Goal: Task Accomplishment & Management: Manage account settings

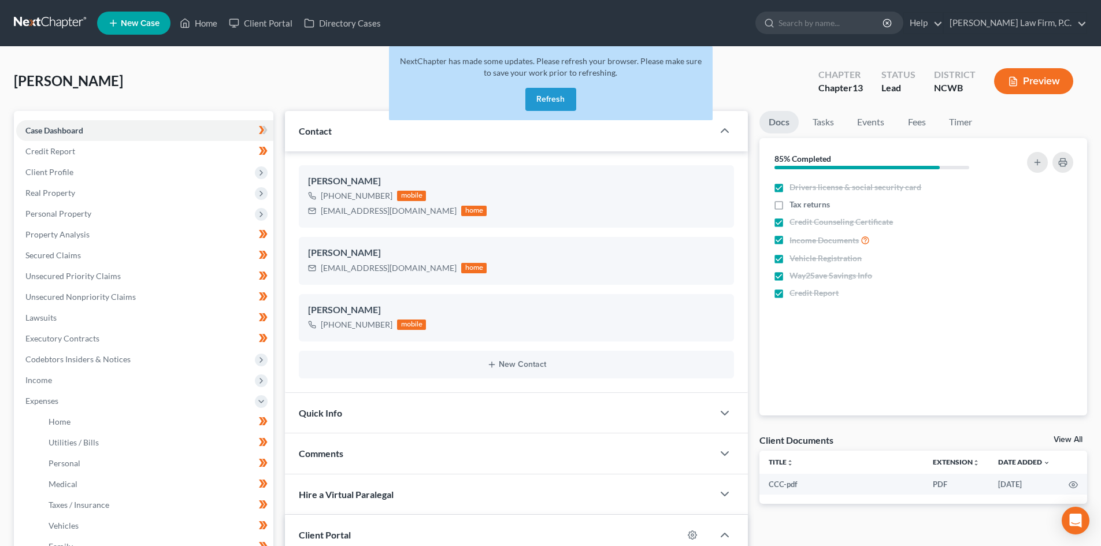
click at [551, 99] on button "Refresh" at bounding box center [550, 99] width 51 height 23
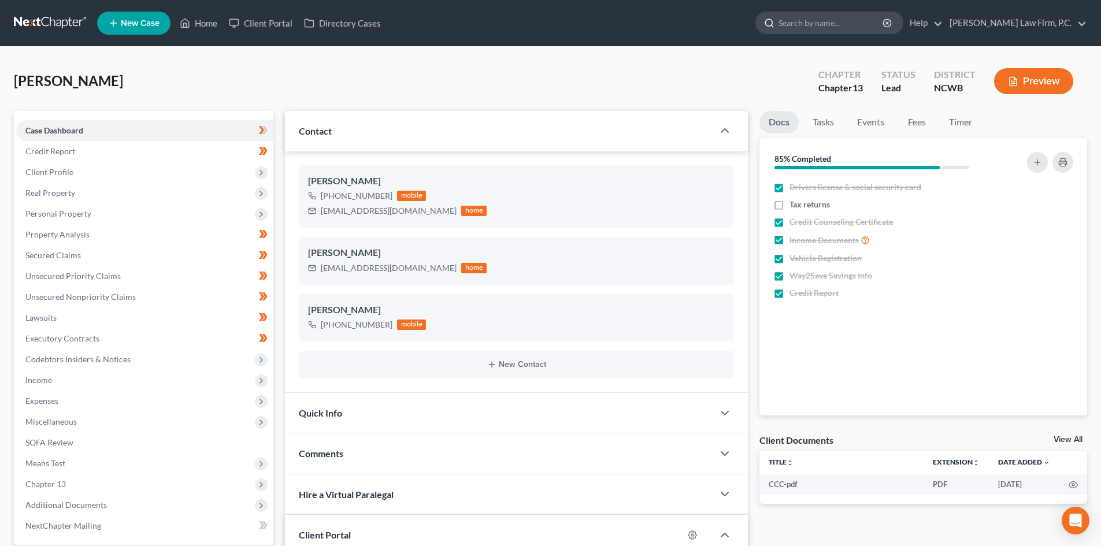
click at [775, 23] on icon at bounding box center [769, 23] width 10 height 10
click at [822, 27] on input "search" at bounding box center [832, 22] width 106 height 21
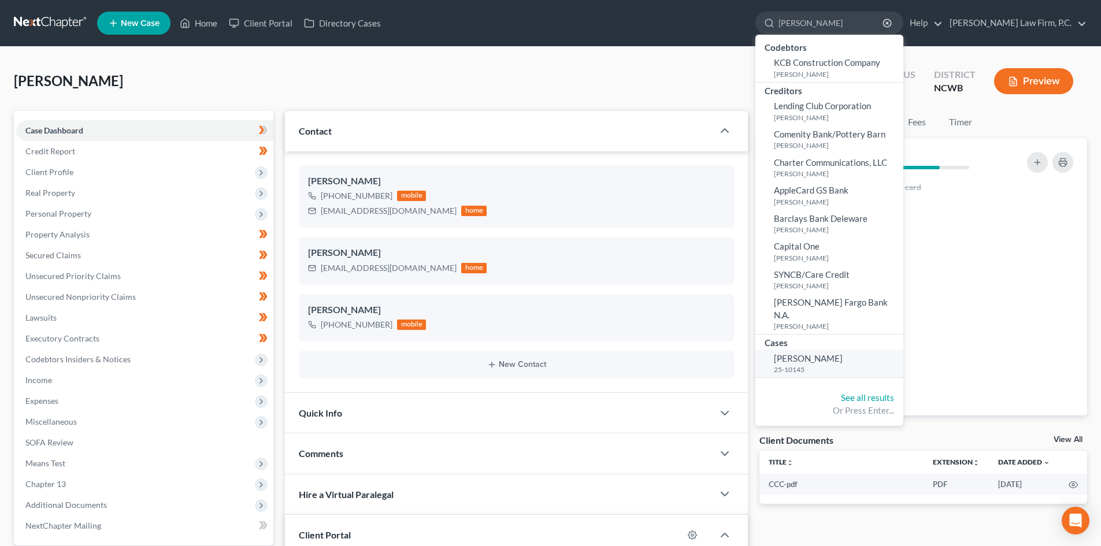
type input "[PERSON_NAME]"
click at [836, 365] on small "25-10145" at bounding box center [837, 370] width 127 height 10
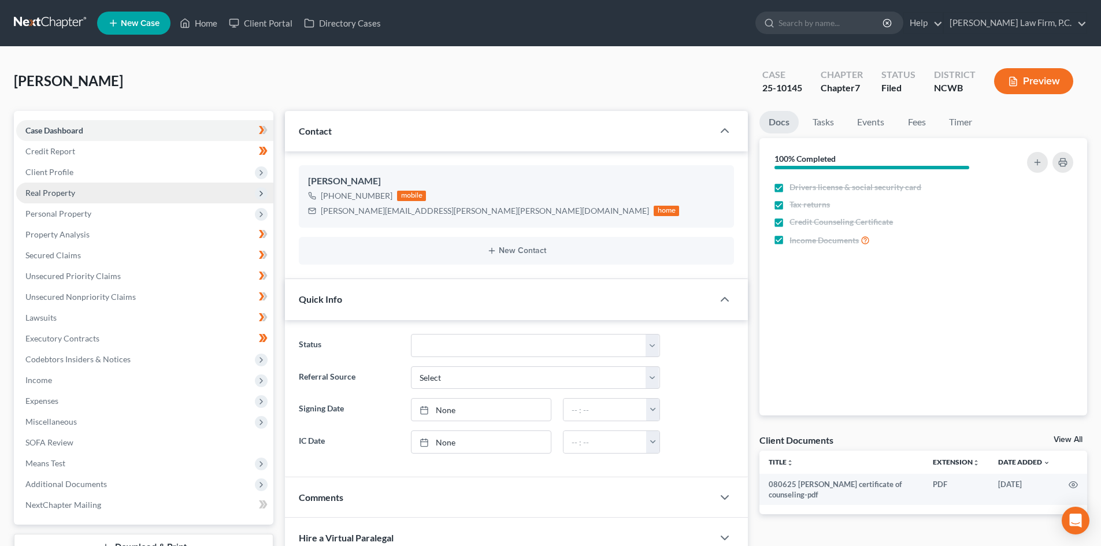
click at [97, 184] on span "Real Property" at bounding box center [144, 193] width 257 height 21
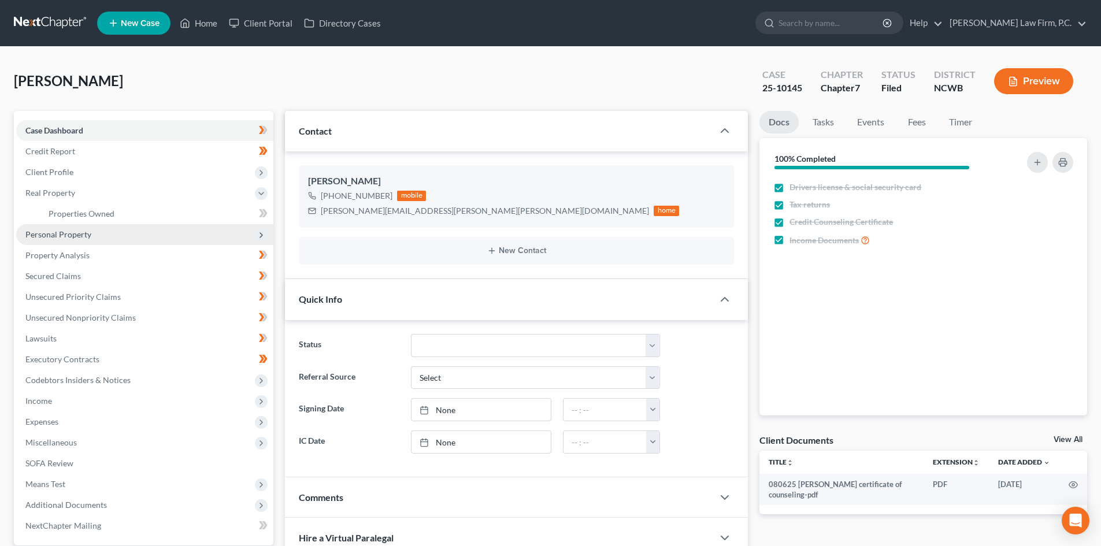
click at [95, 227] on span "Personal Property" at bounding box center [144, 234] width 257 height 21
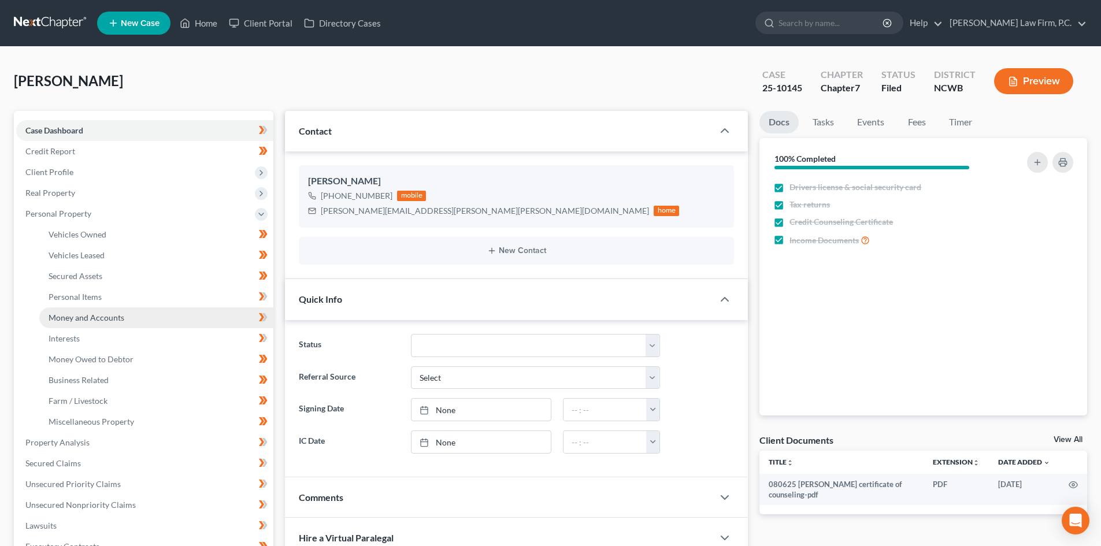
click at [109, 322] on span "Money and Accounts" at bounding box center [87, 318] width 76 height 10
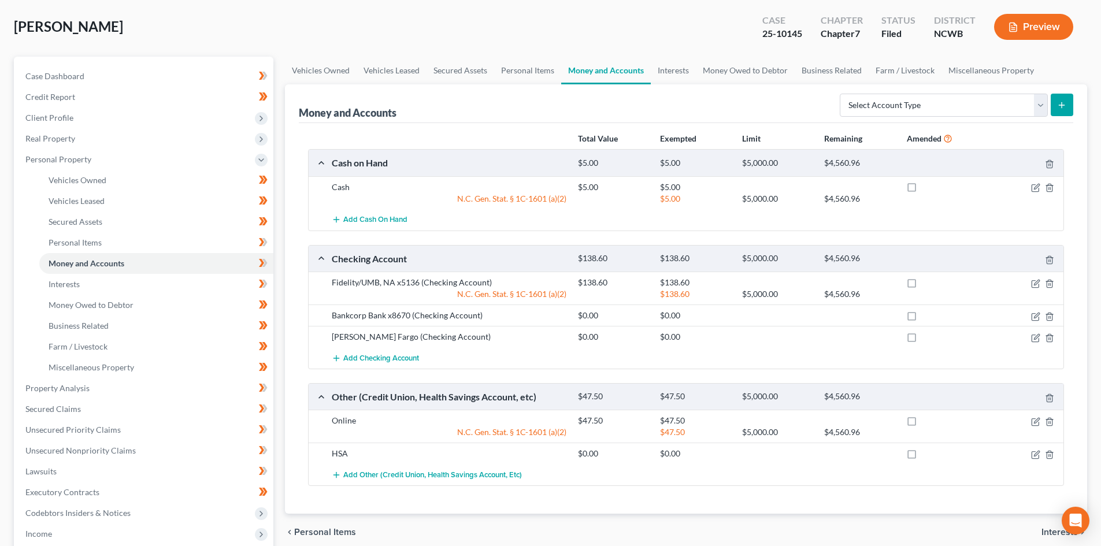
scroll to position [58, 0]
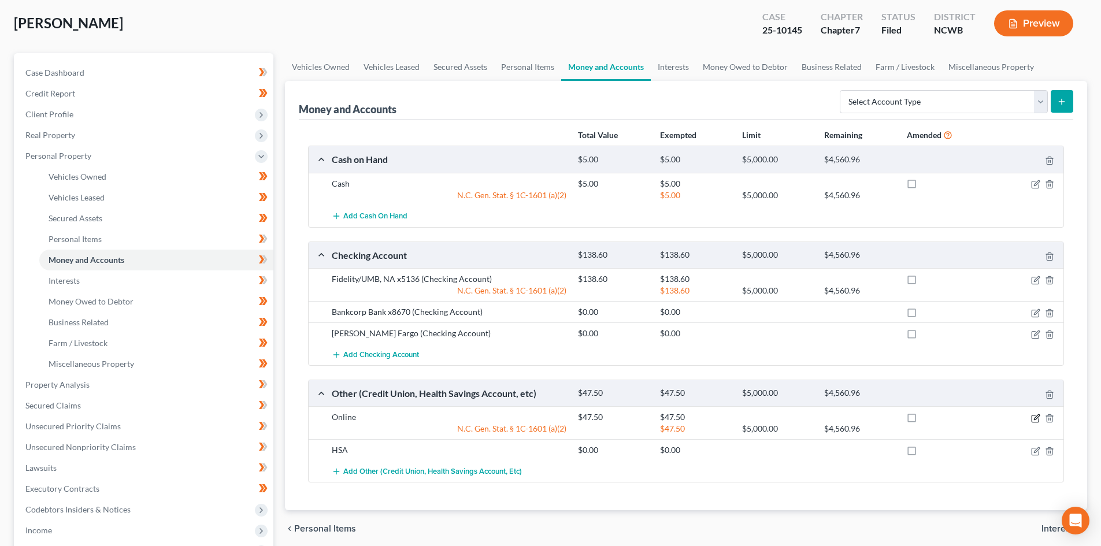
click at [1036, 418] on icon "button" at bounding box center [1035, 418] width 9 height 9
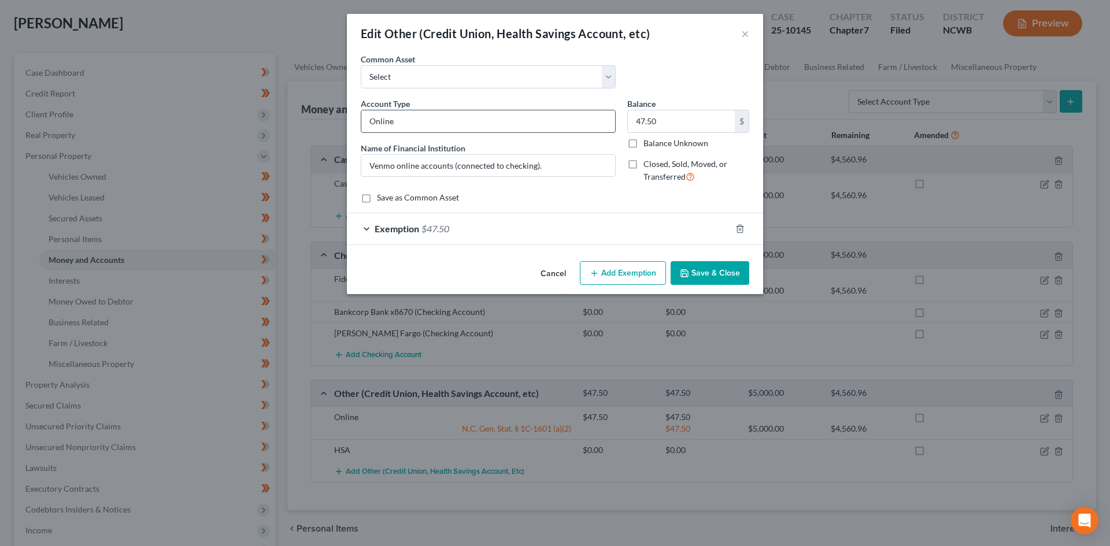
click at [454, 123] on input "Online" at bounding box center [488, 121] width 254 height 22
type input "Online x8670"
click at [697, 275] on button "Save & Close" at bounding box center [710, 273] width 79 height 24
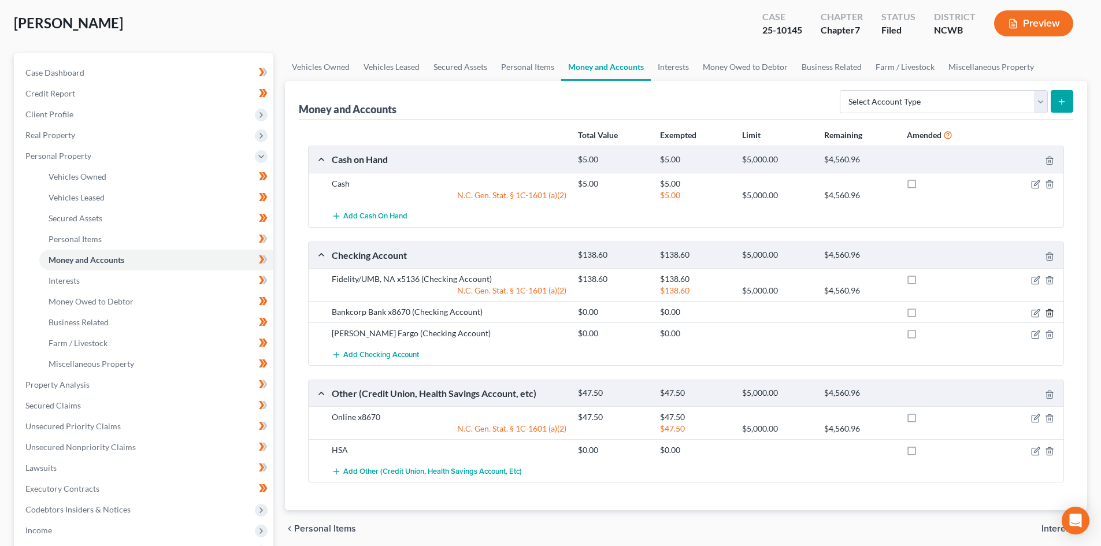
click at [1052, 314] on icon "button" at bounding box center [1049, 313] width 9 height 9
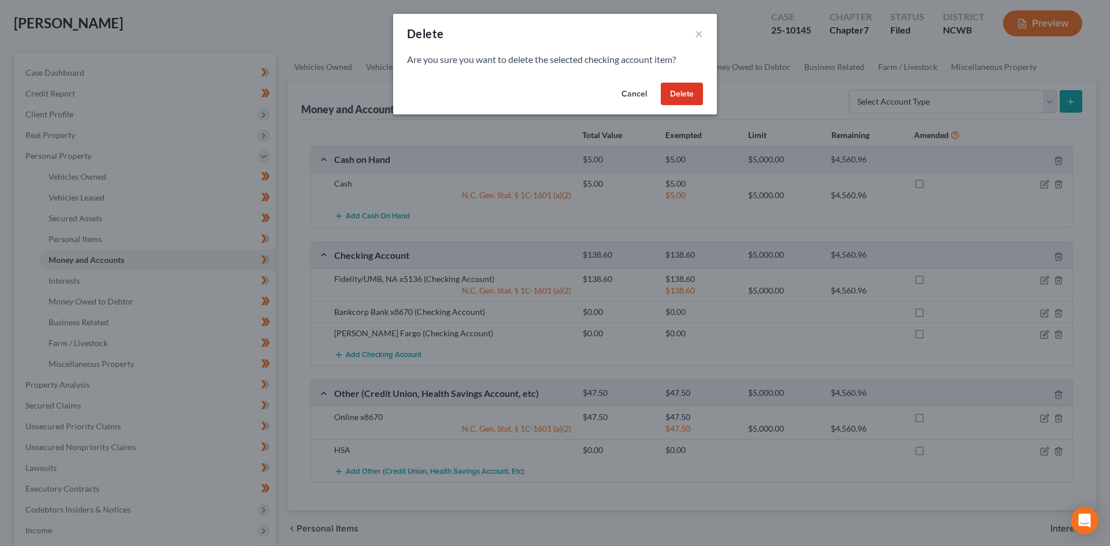
click at [691, 92] on button "Delete" at bounding box center [682, 94] width 42 height 23
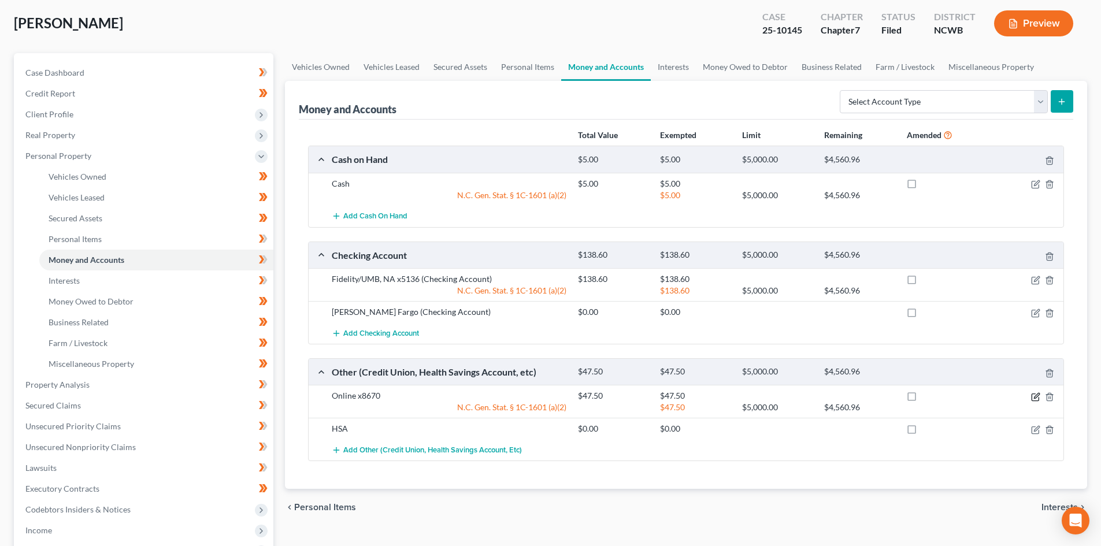
click at [1037, 397] on icon "button" at bounding box center [1036, 395] width 5 height 5
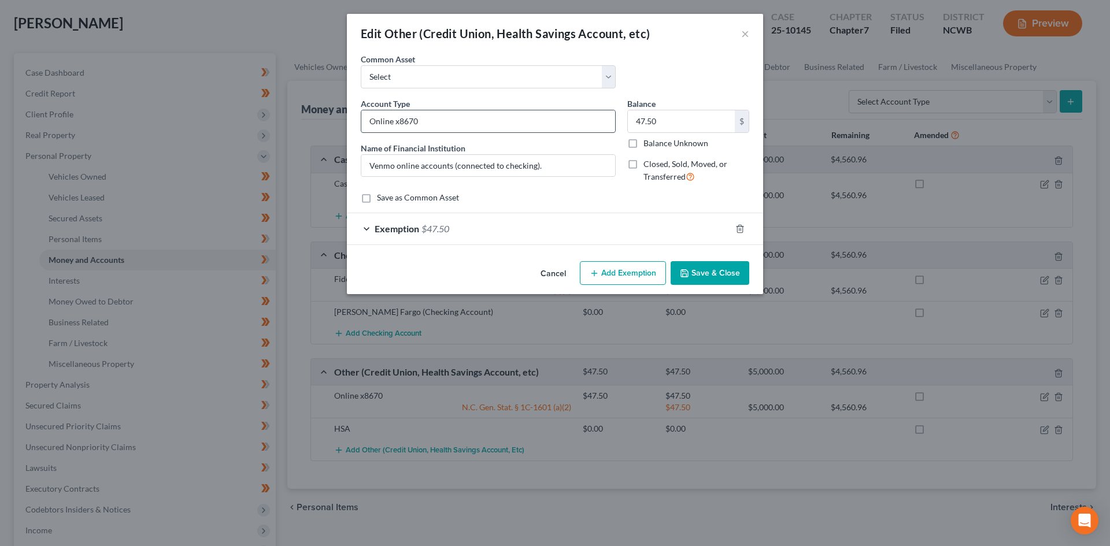
drag, startPoint x: 395, startPoint y: 121, endPoint x: 432, endPoint y: 123, distance: 37.0
click at [432, 123] on input "Online x8670" at bounding box center [488, 121] width 254 height 22
type input "Online"
click at [504, 165] on input "Venmo online accounts (connected to checking).x8670" at bounding box center [488, 166] width 254 height 22
drag, startPoint x: 572, startPoint y: 164, endPoint x: 801, endPoint y: 232, distance: 238.9
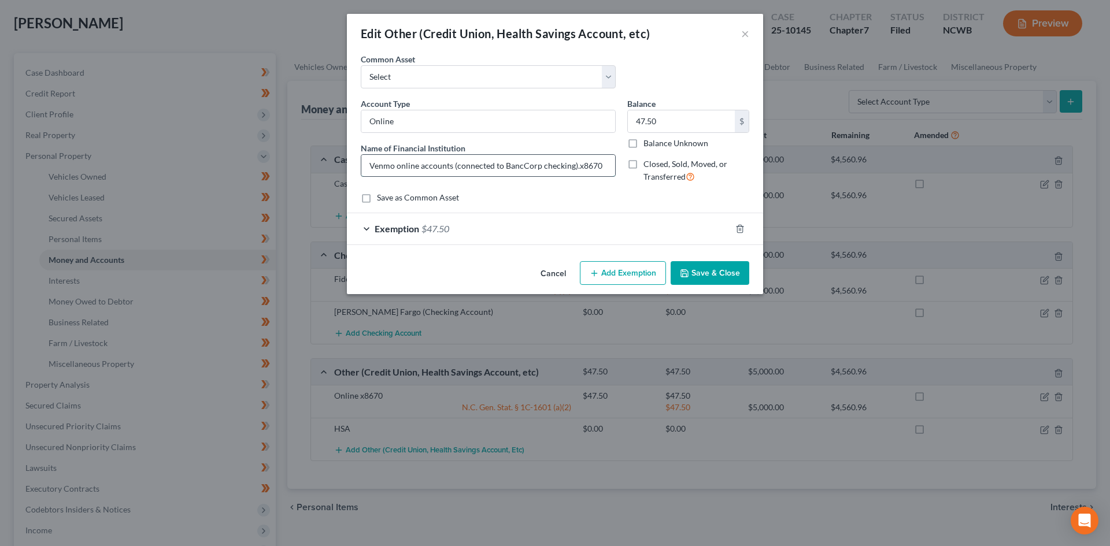
click at [572, 165] on input "Venmo online accounts (connected to BancCorp checking).x8670" at bounding box center [488, 166] width 254 height 22
type input "Venmo online accounts (connected to BancCorp checking) x8670"
click at [701, 272] on button "Save & Close" at bounding box center [710, 273] width 79 height 24
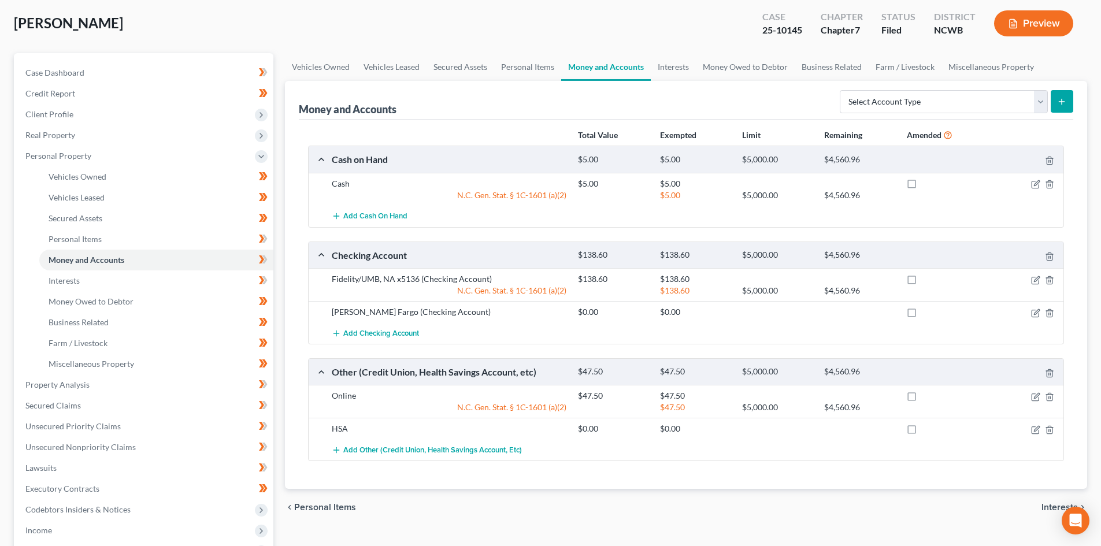
select select "3"
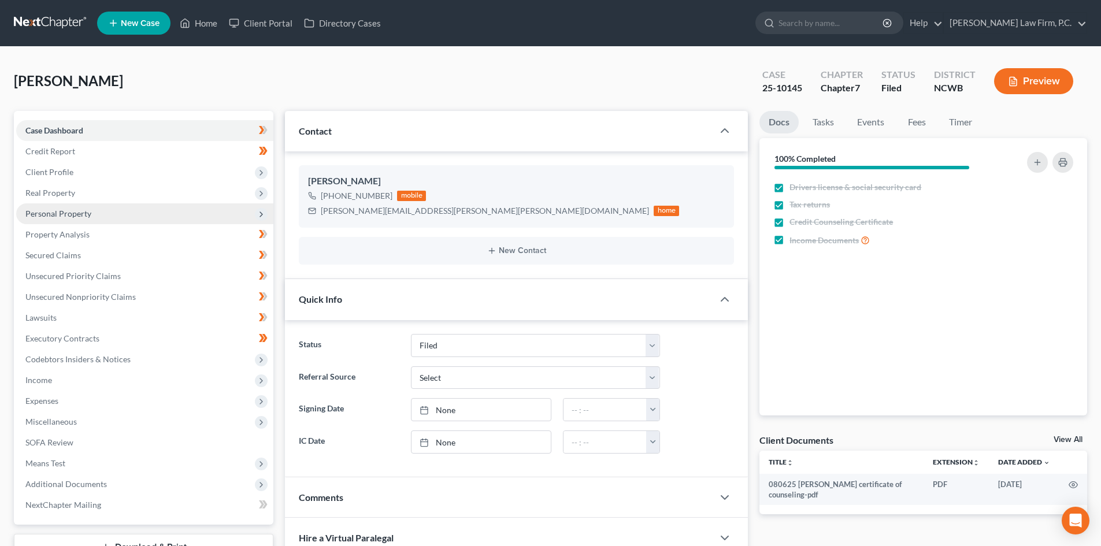
click at [71, 213] on span "Personal Property" at bounding box center [58, 214] width 66 height 10
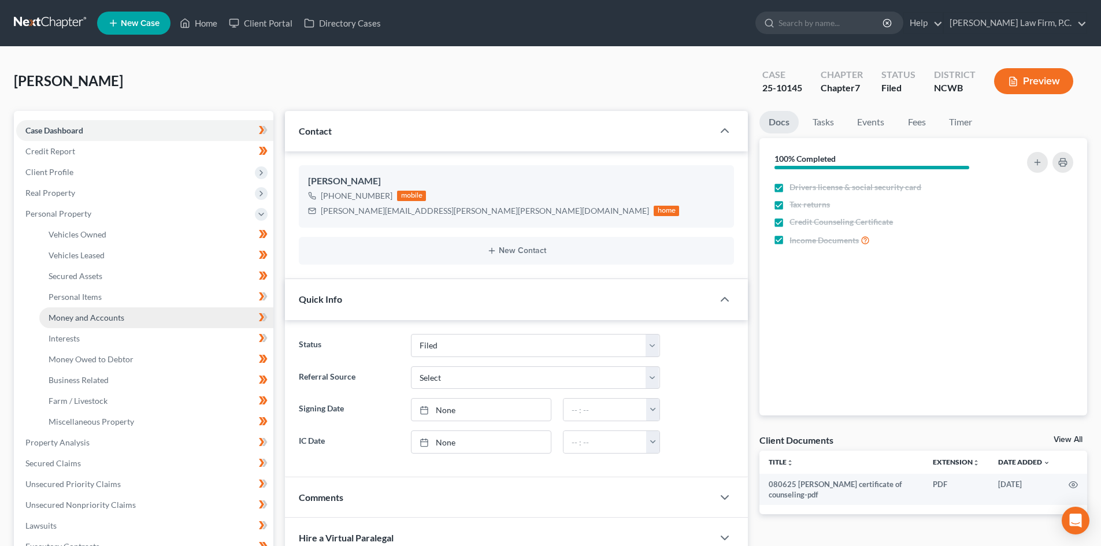
click at [75, 320] on span "Money and Accounts" at bounding box center [87, 318] width 76 height 10
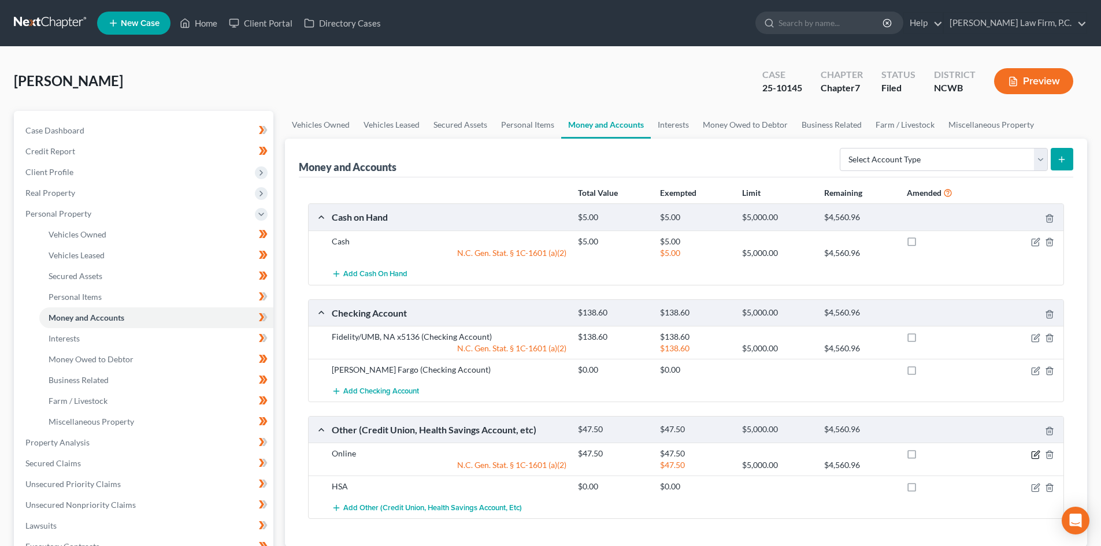
click at [1035, 455] on icon "button" at bounding box center [1036, 453] width 5 height 5
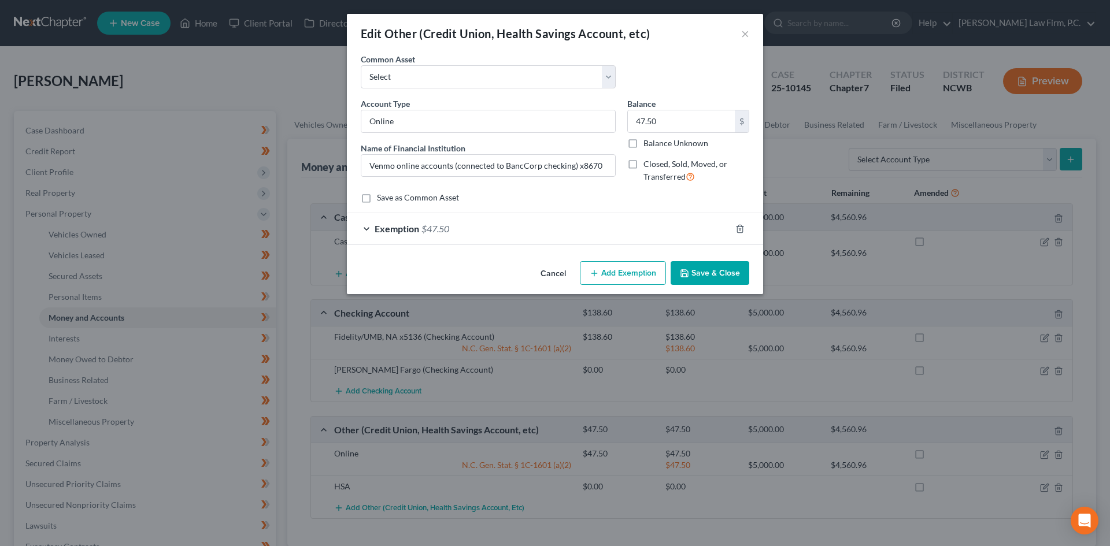
click at [560, 272] on button "Cancel" at bounding box center [553, 273] width 44 height 23
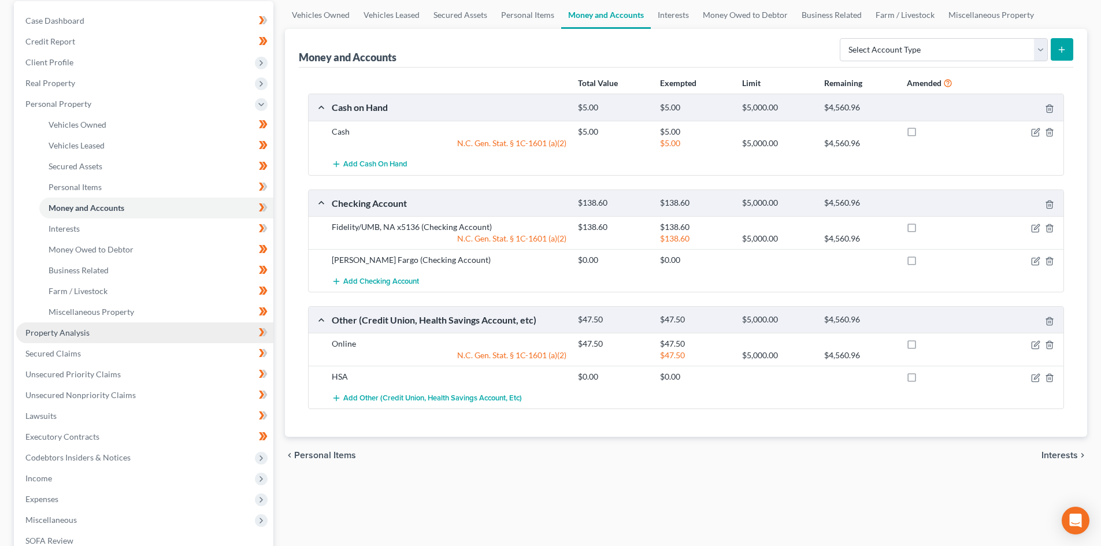
scroll to position [231, 0]
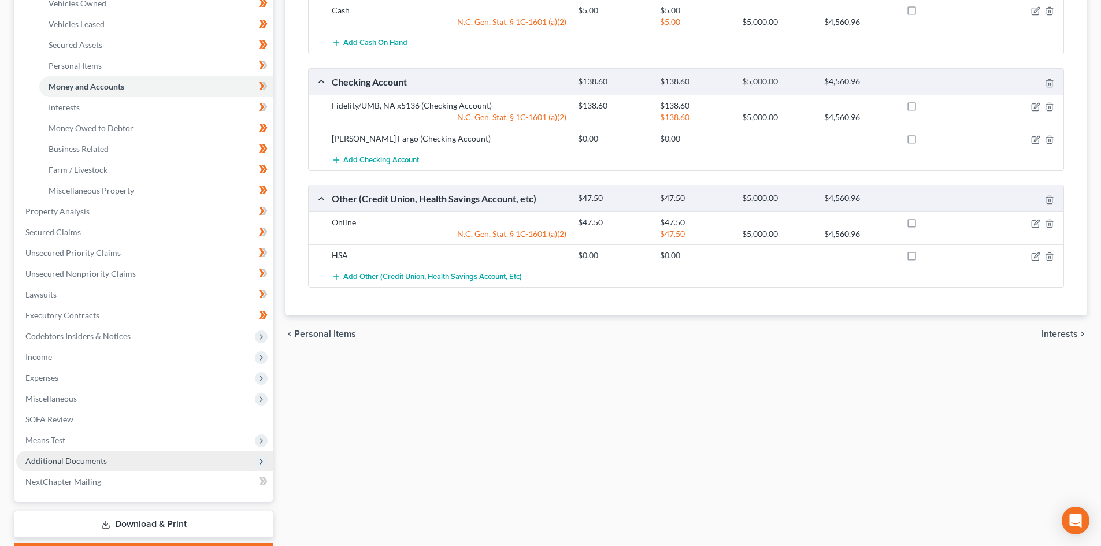
click at [66, 462] on span "Additional Documents" at bounding box center [66, 461] width 82 height 10
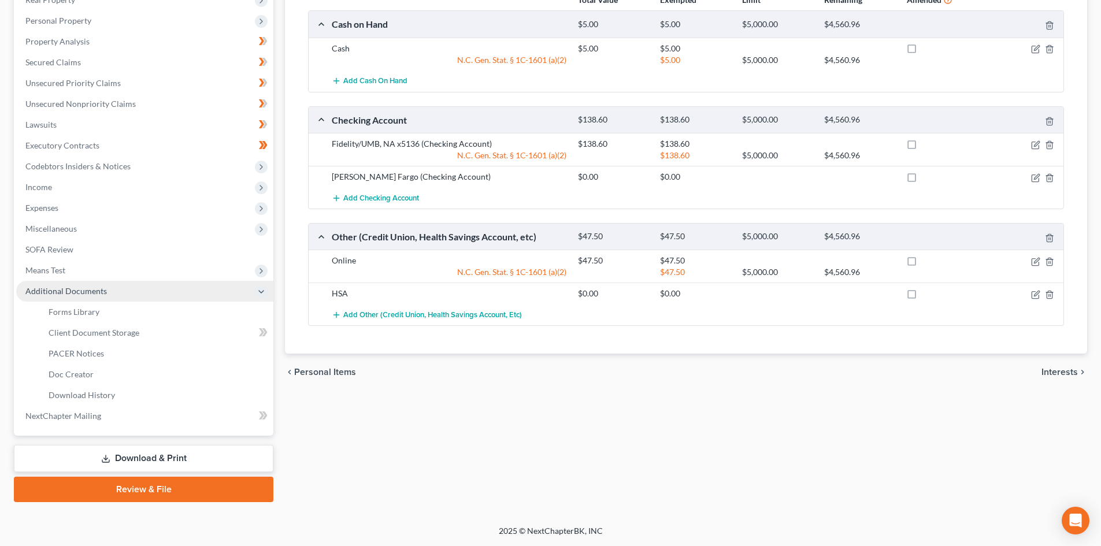
scroll to position [193, 0]
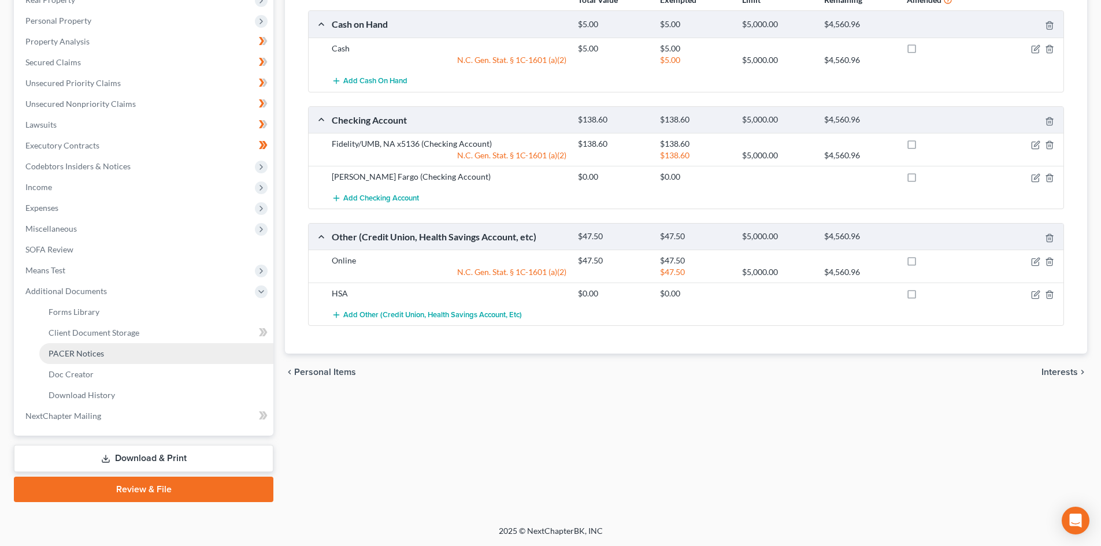
click at [92, 353] on span "PACER Notices" at bounding box center [76, 354] width 55 height 10
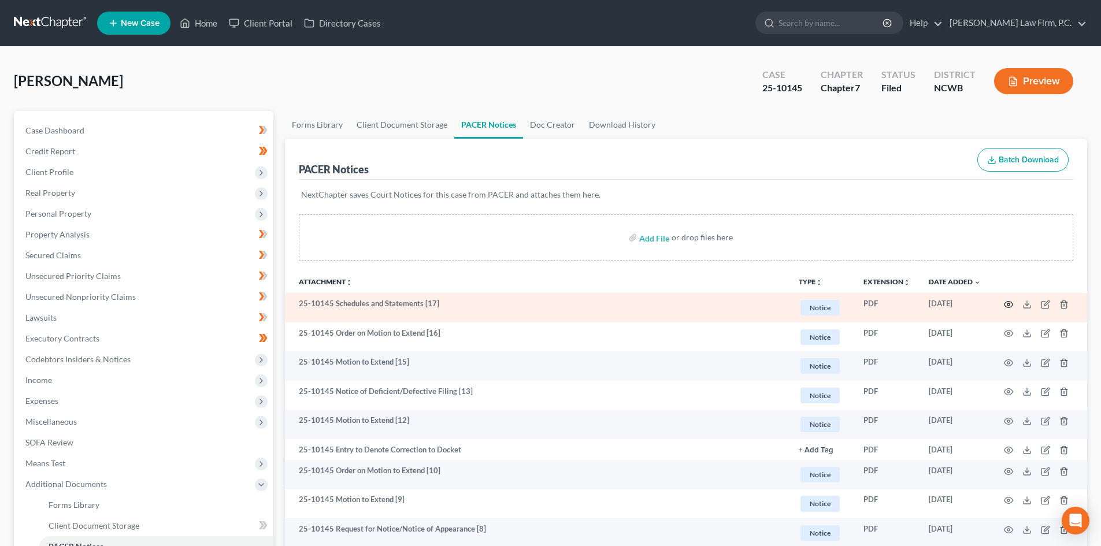
click at [1006, 305] on icon "button" at bounding box center [1008, 304] width 9 height 9
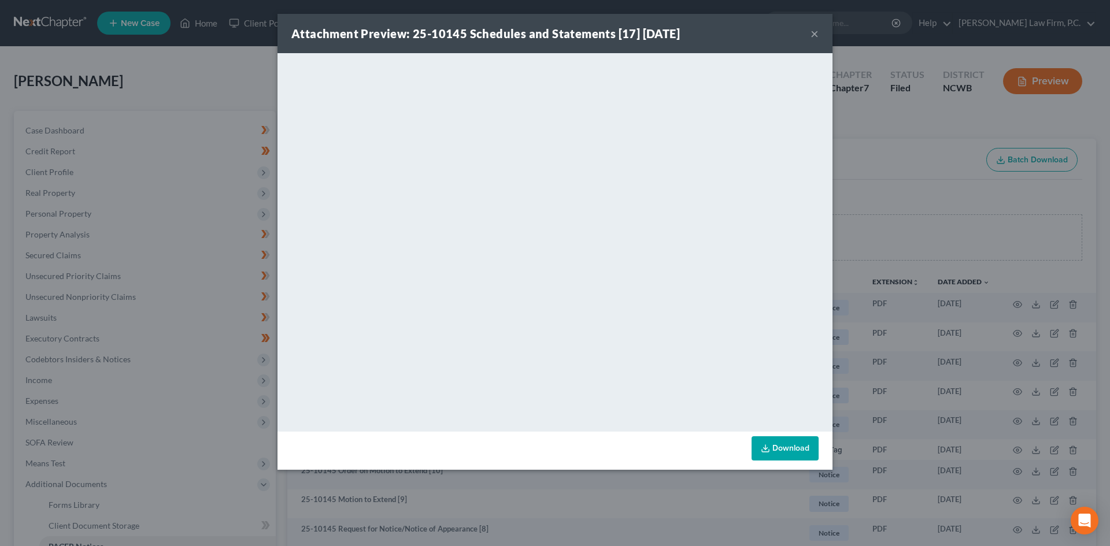
click at [832, 106] on div "Attachment Preview: 25-10145 Schedules and Statements [17] 09/10/2025 × <object…" at bounding box center [555, 273] width 1110 height 546
